Goal: Task Accomplishment & Management: Manage account settings

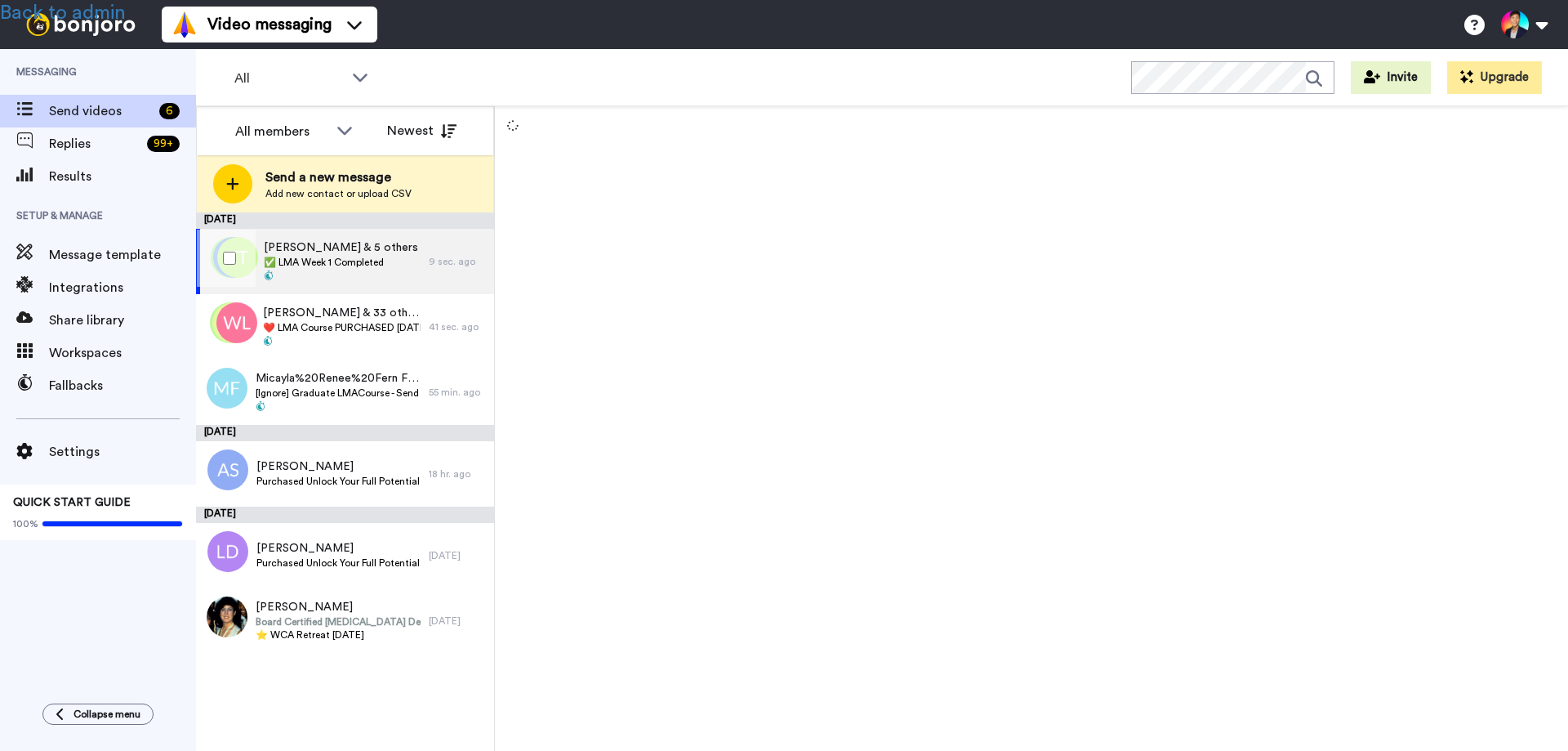
click at [321, 256] on span "✅ LMA Week 1 Completed" at bounding box center [341, 263] width 154 height 13
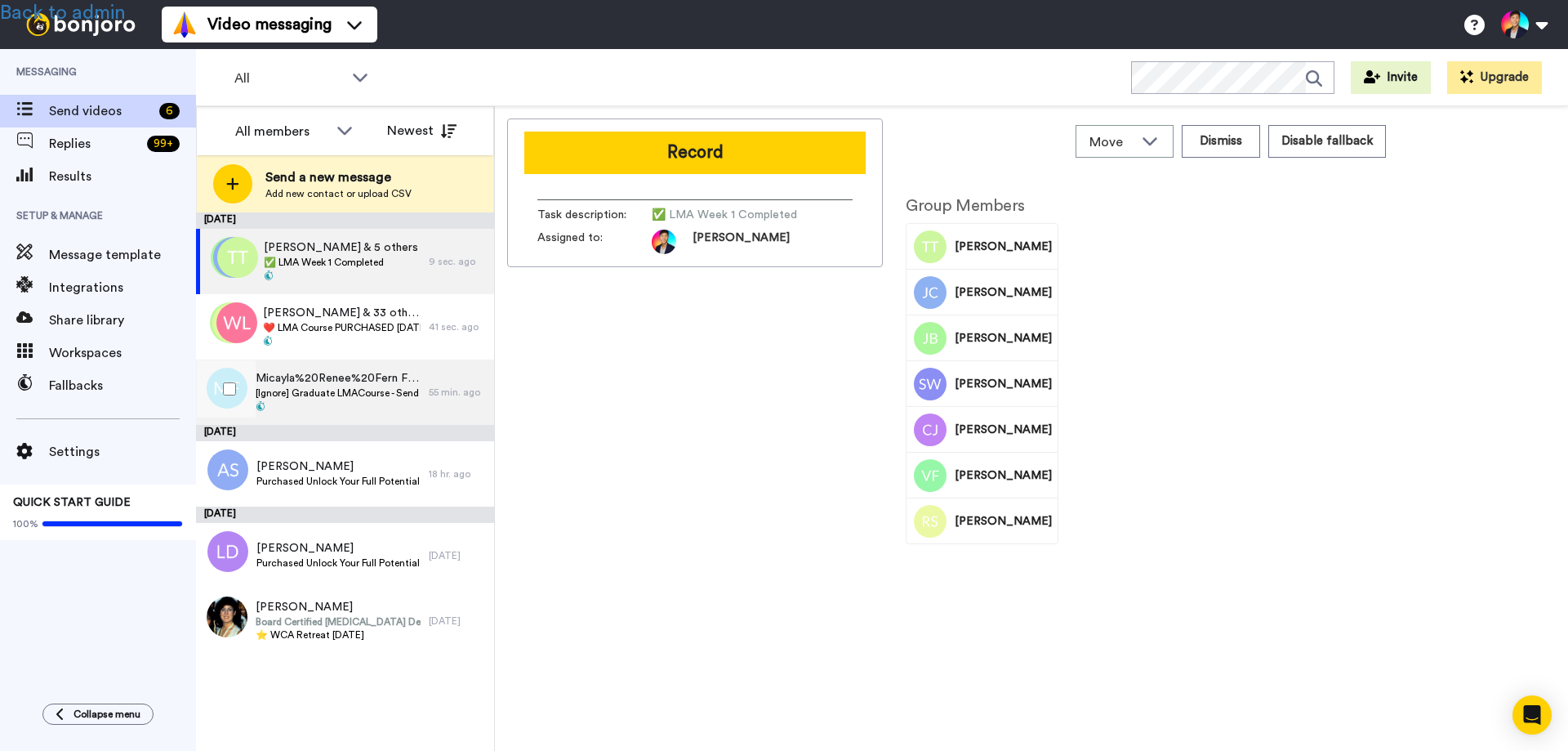
click at [338, 376] on span "Micayla%20Renee%20Fern Fern" at bounding box center [339, 379] width 165 height 17
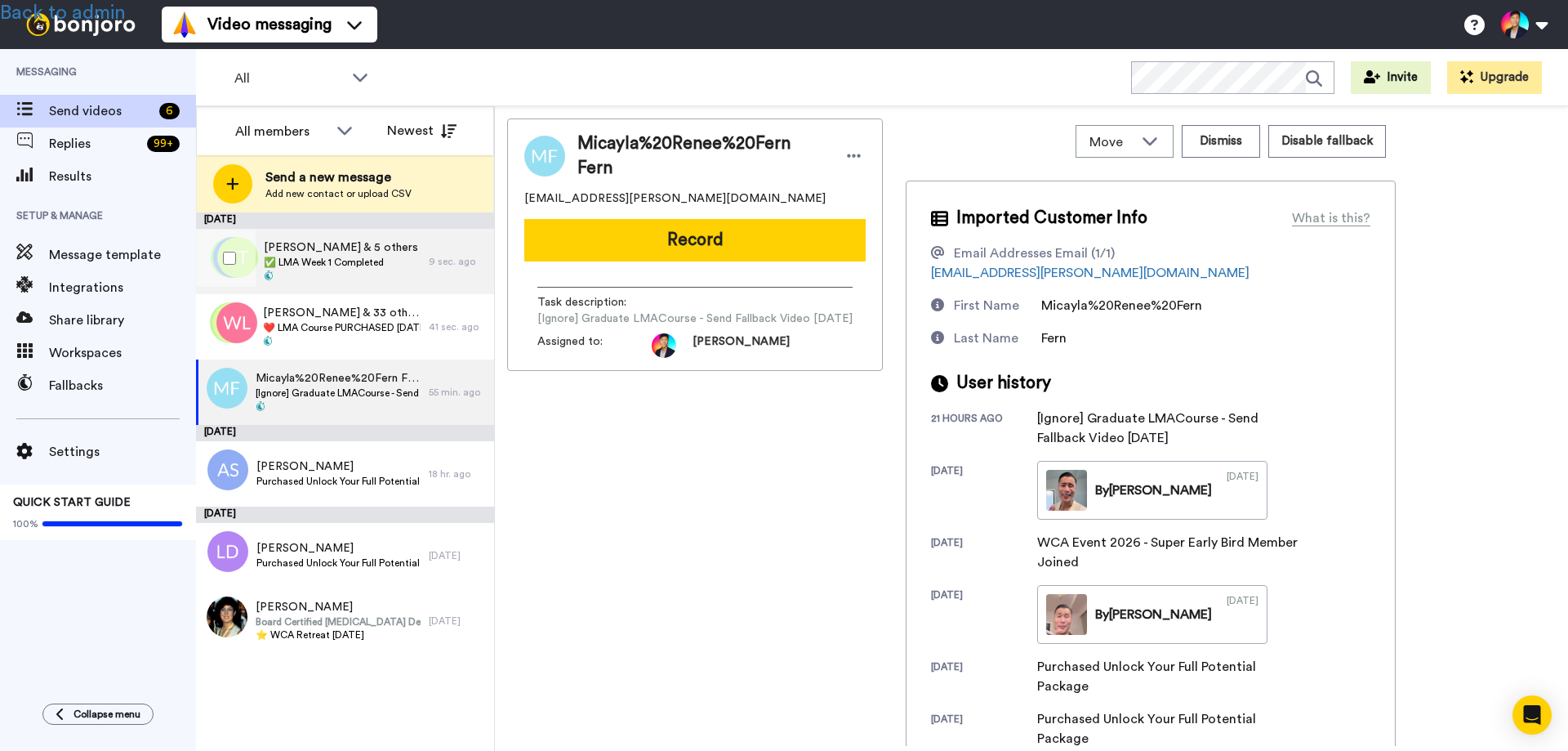
click at [375, 254] on span "[PERSON_NAME] & 5 others" at bounding box center [341, 248] width 154 height 17
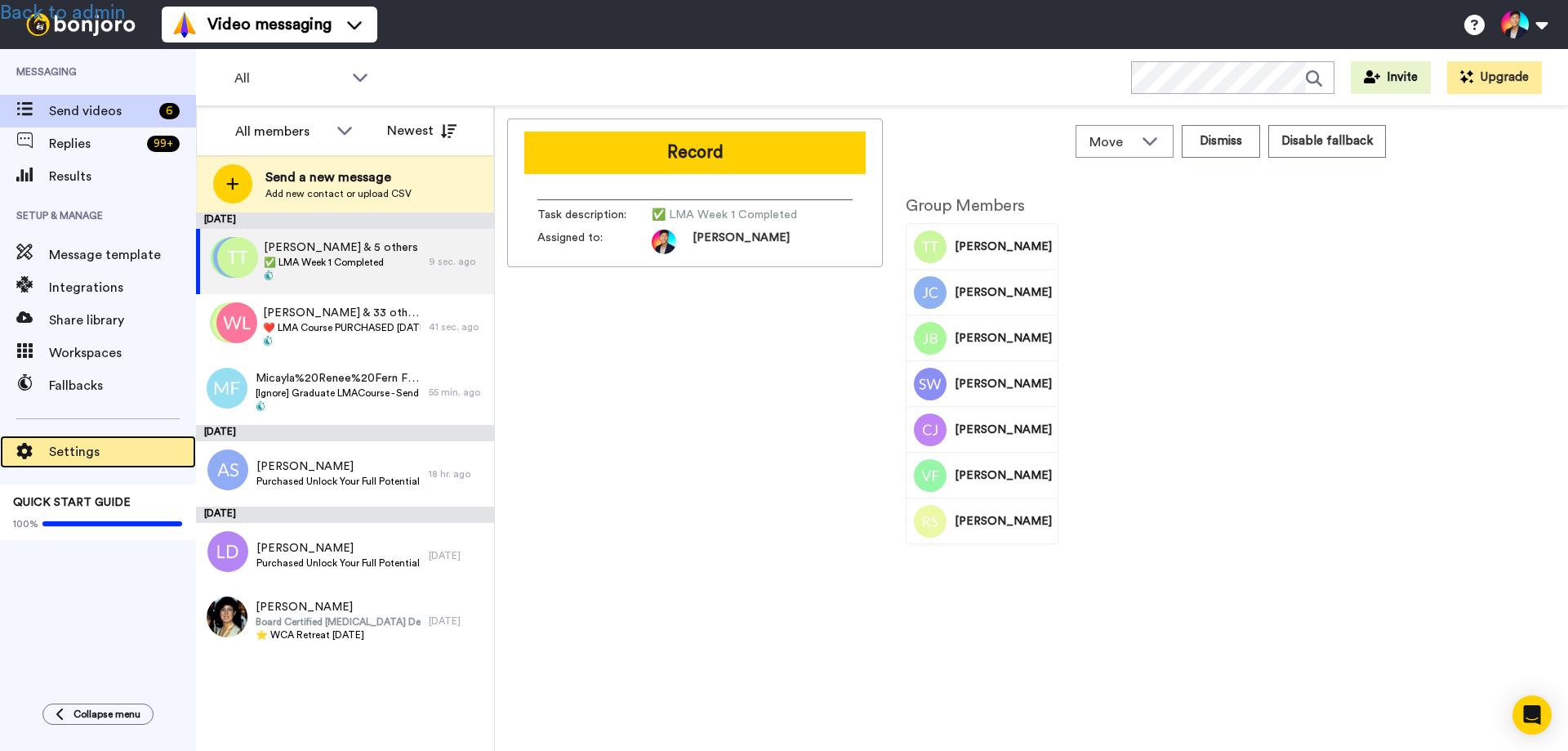
click at [82, 451] on span "Settings" at bounding box center [122, 451] width 147 height 19
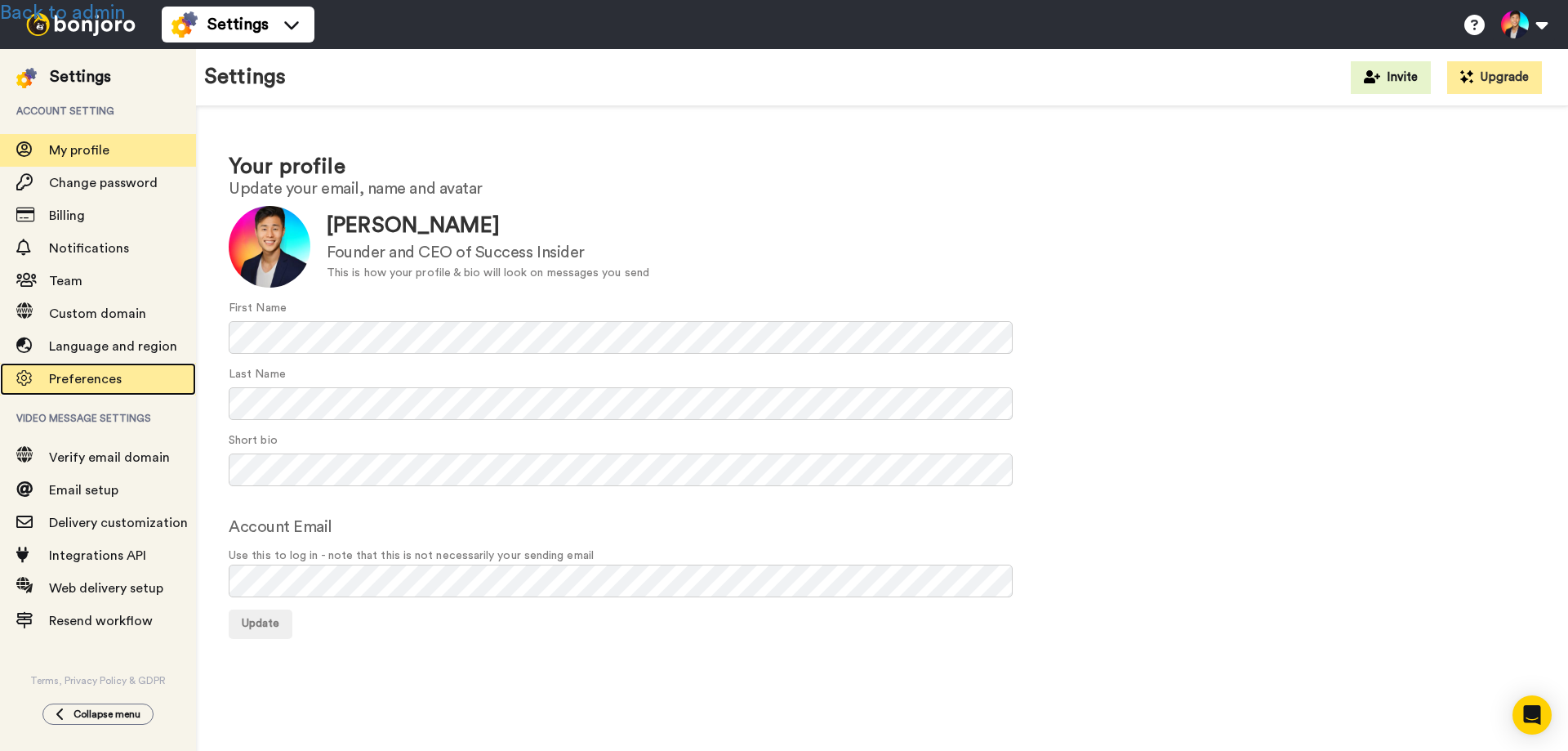
click at [91, 380] on span "Preferences" at bounding box center [85, 379] width 72 height 13
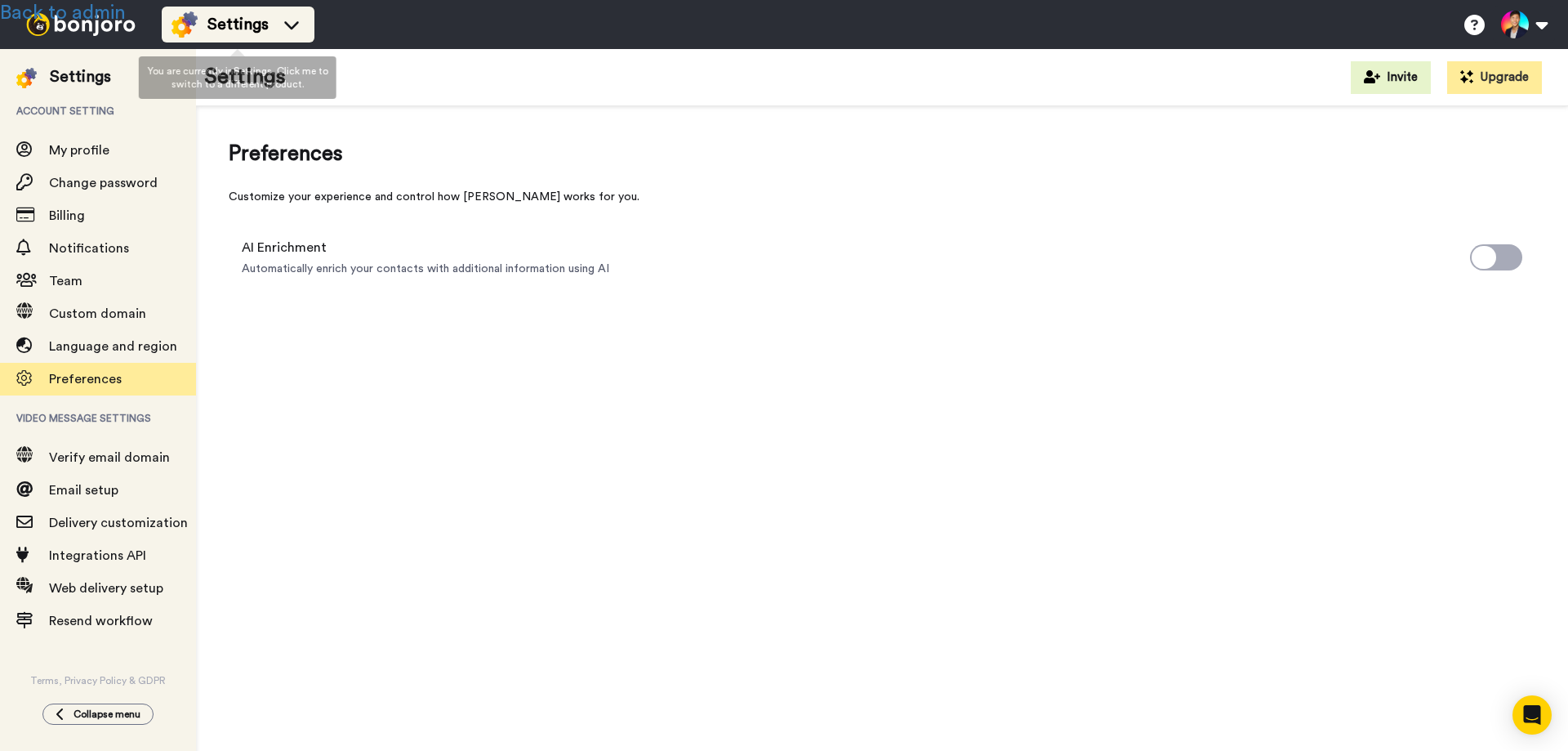
click at [227, 23] on span "Settings" at bounding box center [238, 24] width 61 height 23
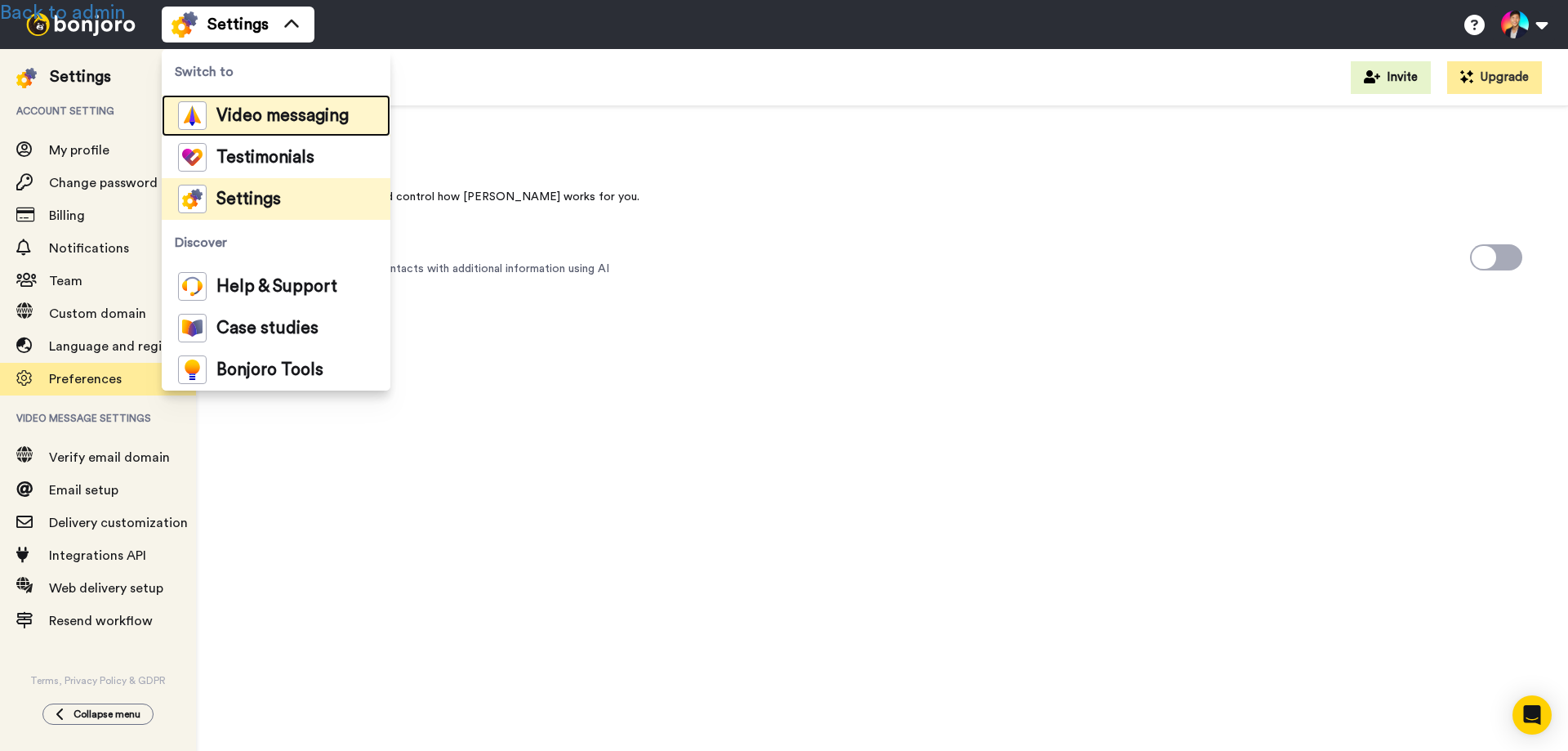
click at [254, 114] on span "Video messaging" at bounding box center [282, 116] width 133 height 17
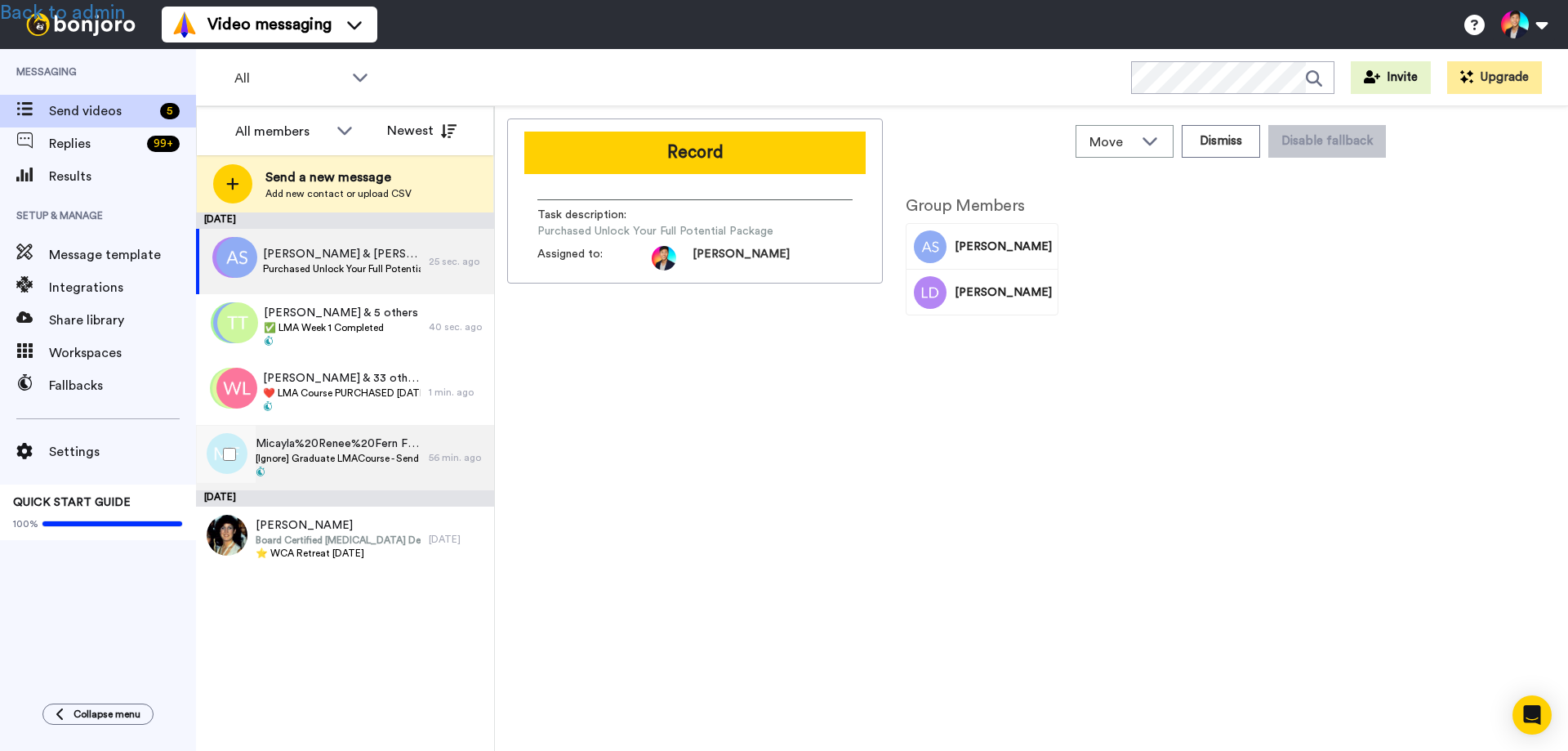
click at [318, 447] on span "Micayla%20Renee%20Fern Fern" at bounding box center [339, 444] width 165 height 17
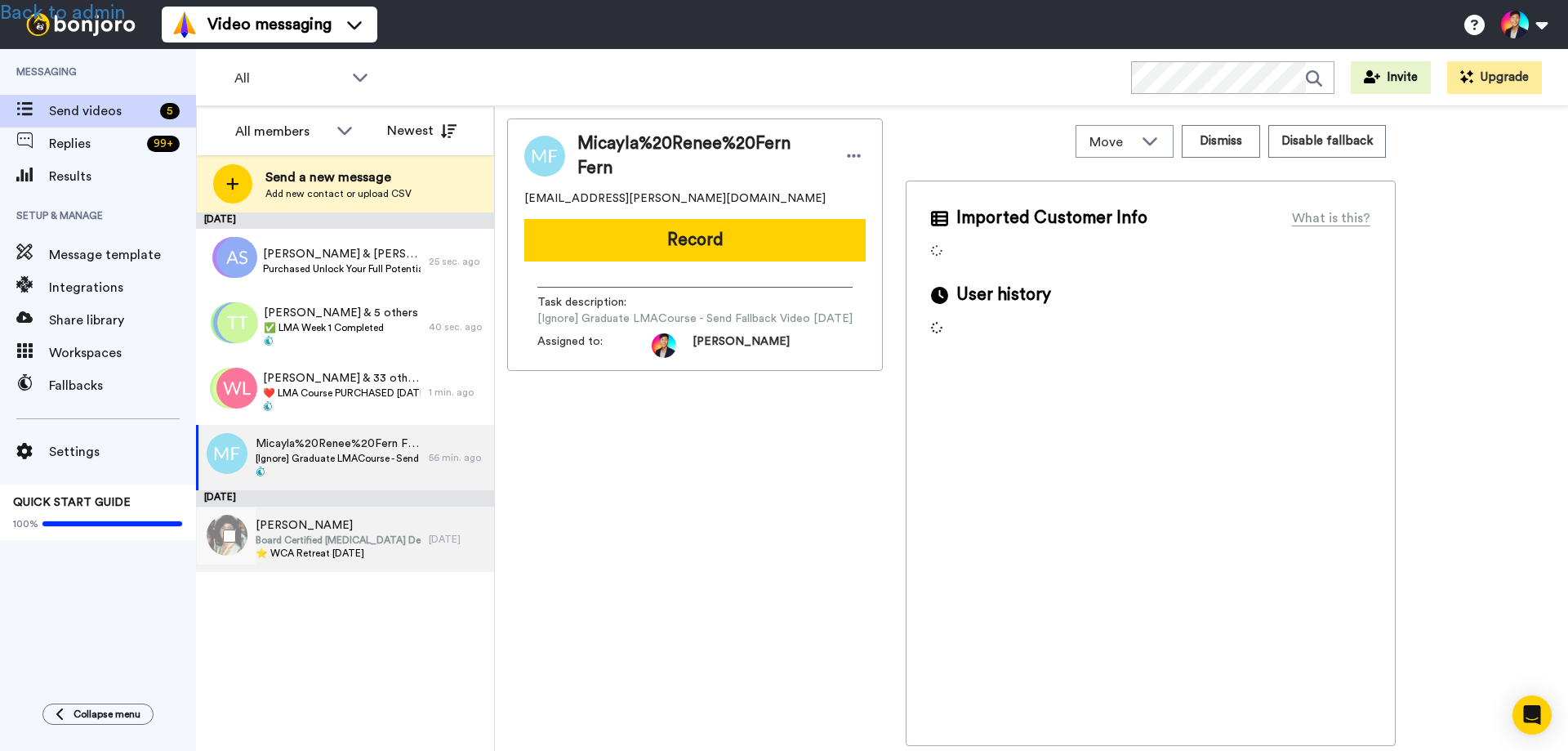
click at [304, 527] on span "Marianne Carroll" at bounding box center [339, 525] width 165 height 17
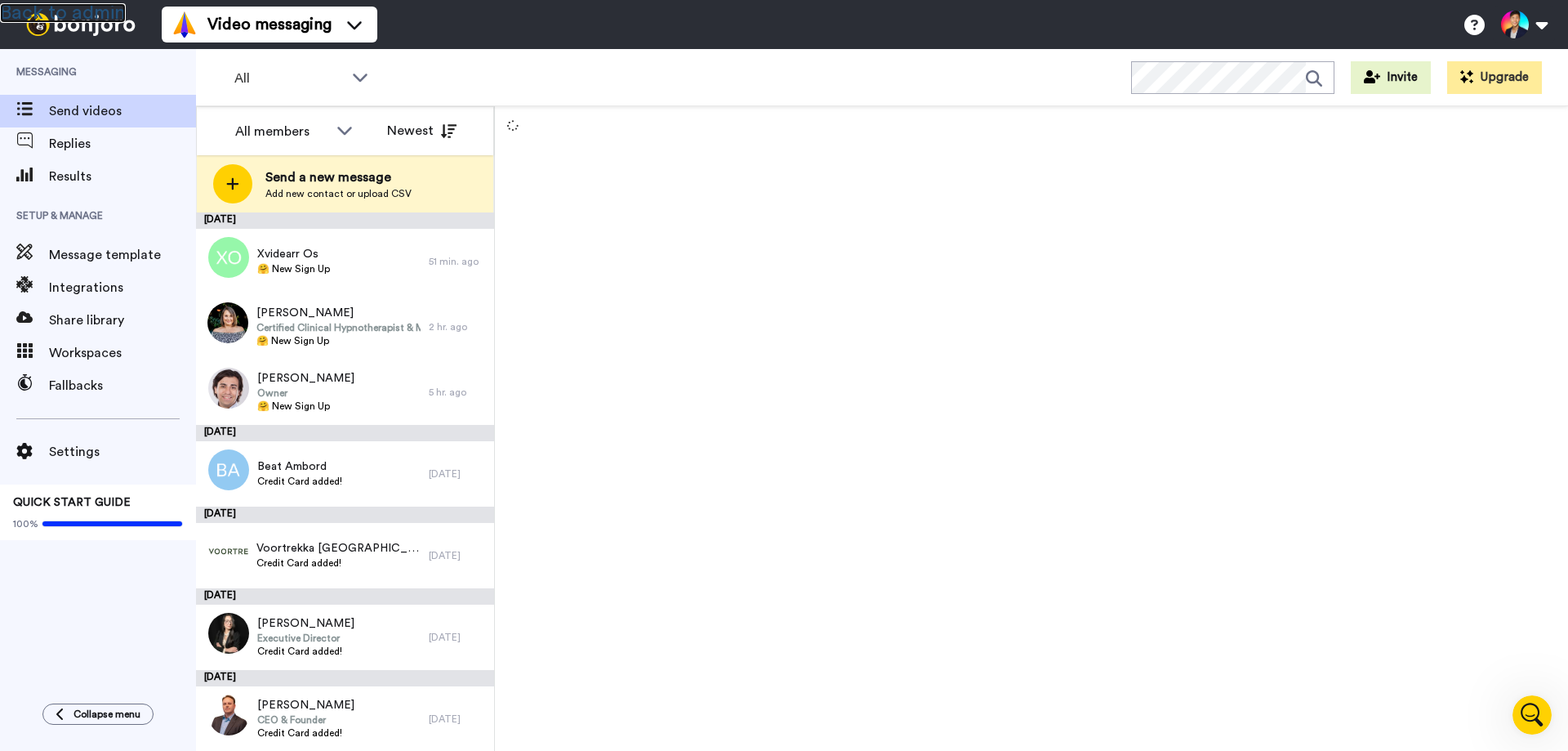
click at [86, 11] on link "Back to admin" at bounding box center [63, 13] width 126 height 19
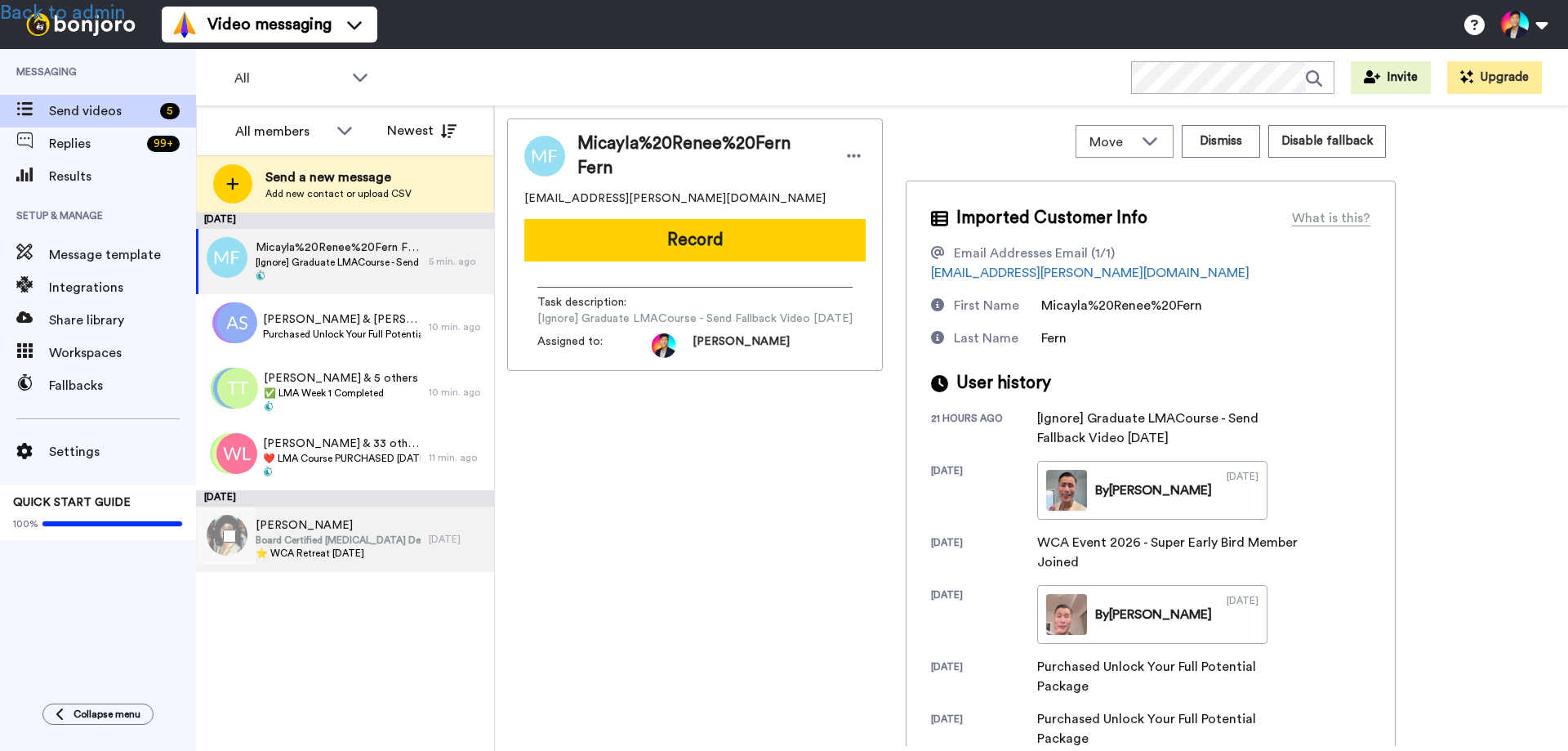
click at [334, 540] on span "Board Certified [MEDICAL_DATA] Dermatology Specialist" at bounding box center [339, 540] width 165 height 13
